Goal: Information Seeking & Learning: Learn about a topic

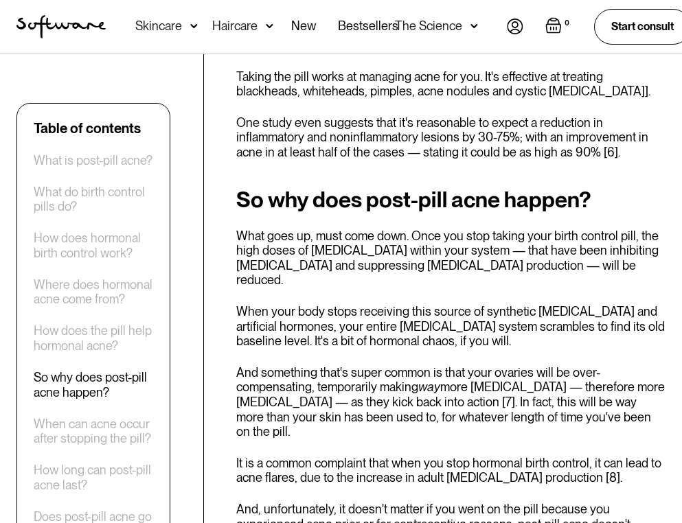
scroll to position [1983, 0]
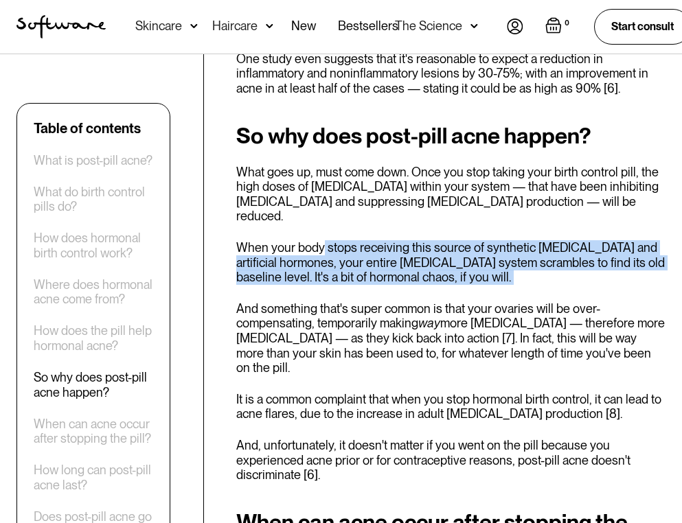
drag, startPoint x: 324, startPoint y: 214, endPoint x: 589, endPoint y: 262, distance: 269.3
click at [589, 256] on div "So why does post-pill acne happen? What goes up, must come down. Once you stop …" at bounding box center [450, 303] width 429 height 359
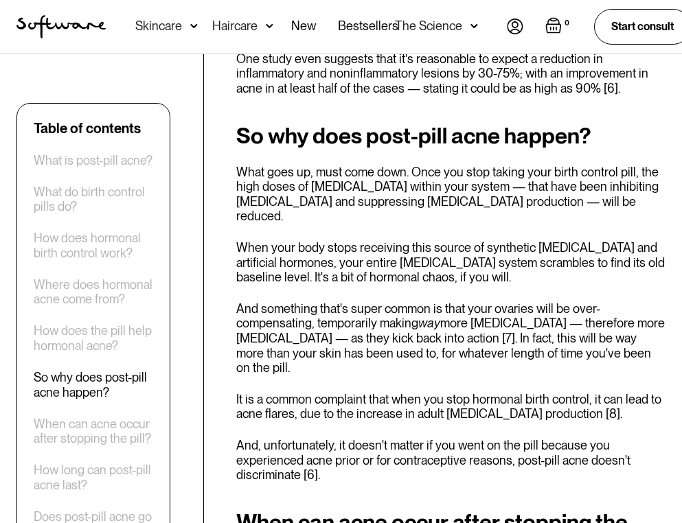
click at [343, 310] on p "And something that's super common is that your ovaries will be over-compensatin…" at bounding box center [450, 338] width 429 height 74
drag, startPoint x: 287, startPoint y: 296, endPoint x: 495, endPoint y: 297, distance: 208.0
click at [495, 301] on p "And something that's super common is that your ovaries will be over-compensatin…" at bounding box center [450, 338] width 429 height 74
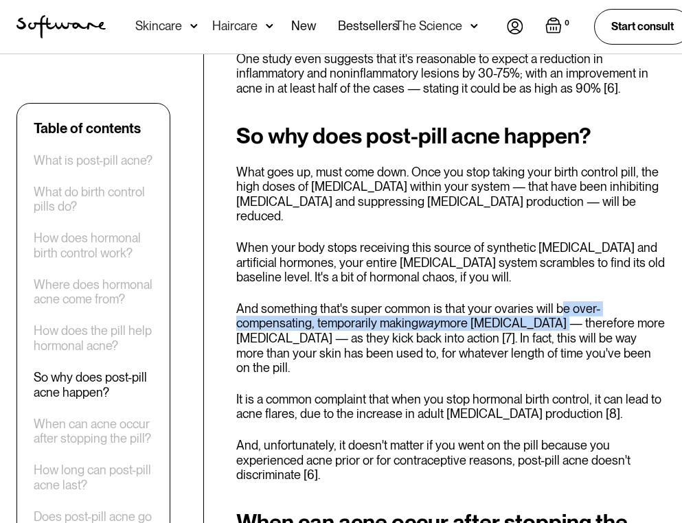
click at [559, 301] on p "And something that's super common is that your ovaries will be over-compensatin…" at bounding box center [450, 338] width 429 height 74
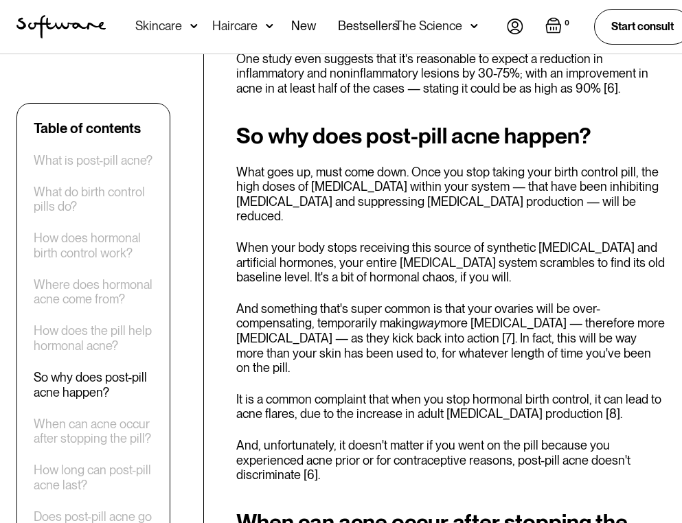
click at [559, 301] on p "And something that's super common is that your ovaries will be over-compensatin…" at bounding box center [450, 338] width 429 height 74
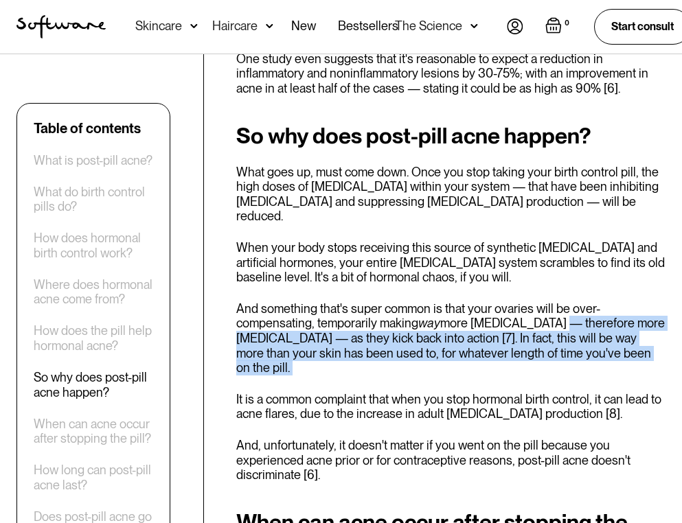
drag, startPoint x: 559, startPoint y: 297, endPoint x: 577, endPoint y: 334, distance: 40.5
click at [577, 332] on div "So why does post-pill acne happen? What goes up, must come down. Once you stop …" at bounding box center [450, 303] width 429 height 359
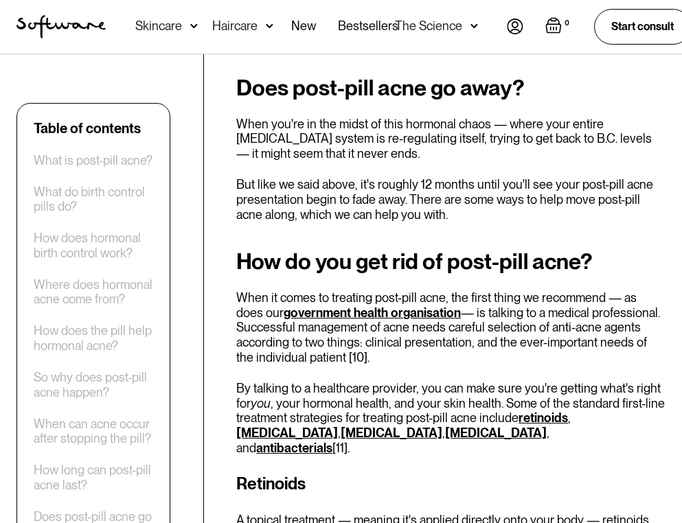
scroll to position [2769, 0]
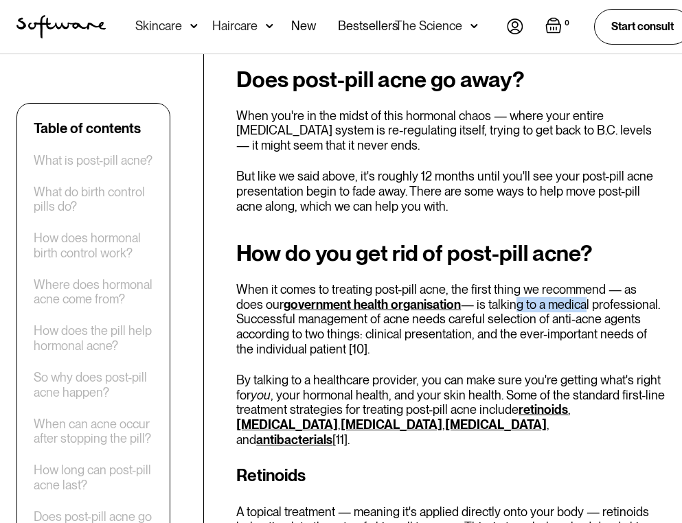
drag, startPoint x: 485, startPoint y: 249, endPoint x: 555, endPoint y: 251, distance: 70.7
click at [555, 282] on p "When it comes to treating post-pill acne, the first thing we recommend — as doe…" at bounding box center [450, 319] width 429 height 74
drag, startPoint x: 454, startPoint y: 259, endPoint x: 642, endPoint y: 297, distance: 191.2
click at [642, 297] on p "When it comes to treating post-pill acne, the first thing we recommend — as doe…" at bounding box center [450, 319] width 429 height 74
drag, startPoint x: 284, startPoint y: 323, endPoint x: 513, endPoint y: 362, distance: 232.6
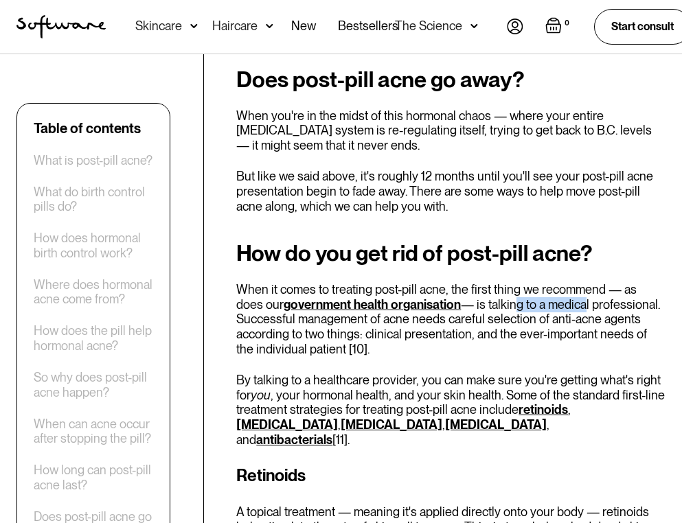
click at [513, 373] on p "By talking to a healthcare provider, you can make sure you're getting what's ri…" at bounding box center [450, 410] width 429 height 74
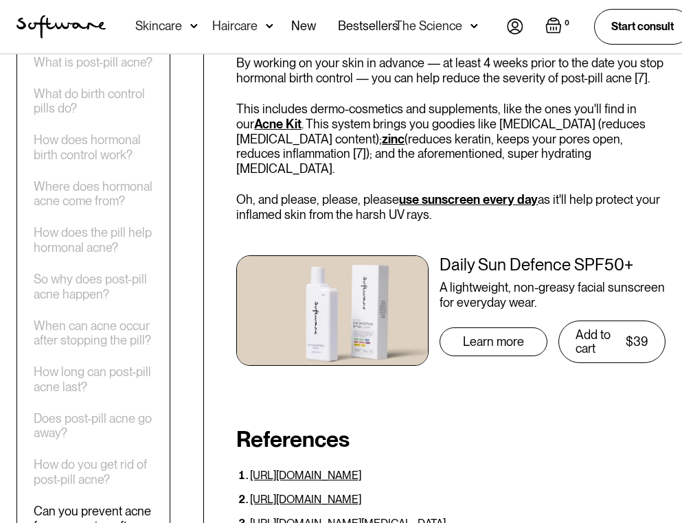
scroll to position [4495, 0]
